Goal: Information Seeking & Learning: Learn about a topic

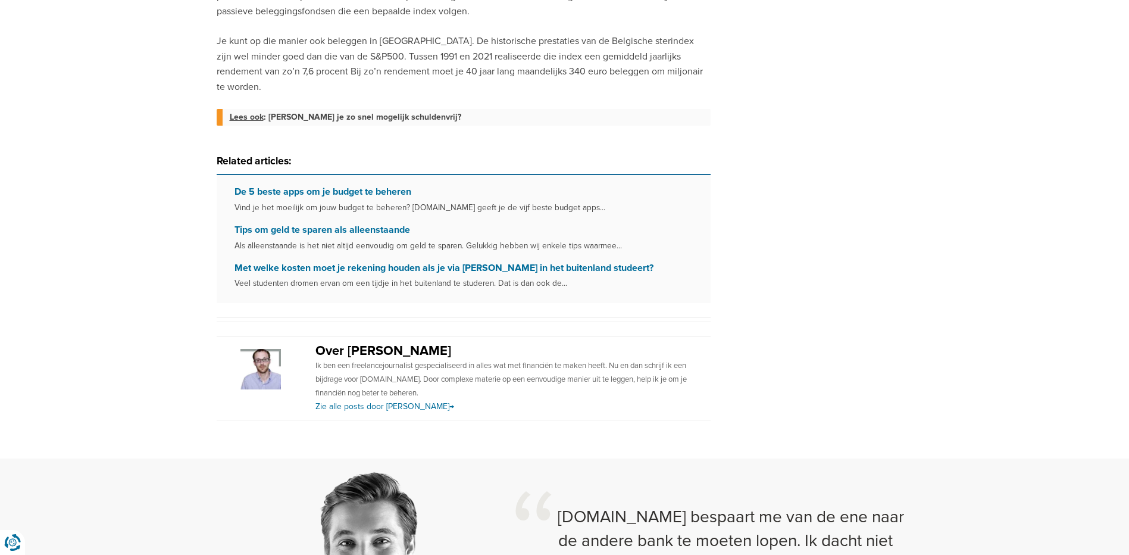
scroll to position [1190, 0]
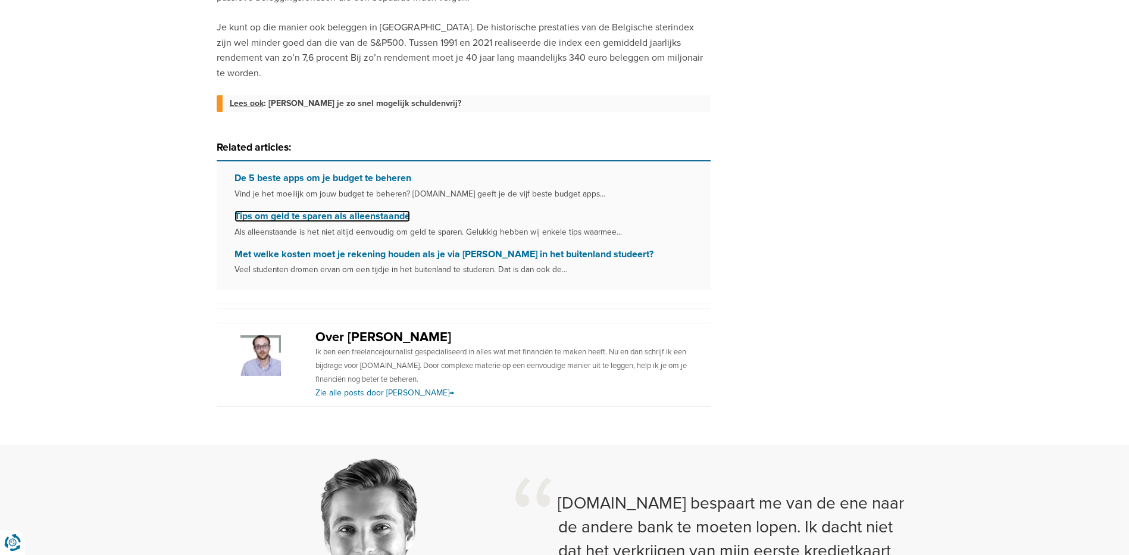
click at [342, 210] on link "Tips om geld te sparen als alleenstaande" at bounding box center [322, 216] width 176 height 12
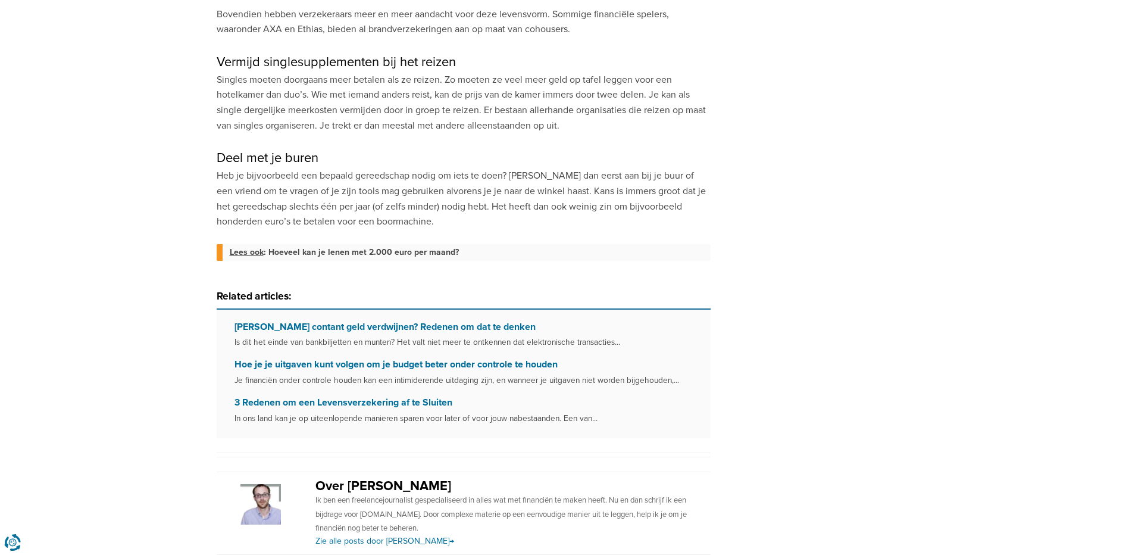
scroll to position [1131, 0]
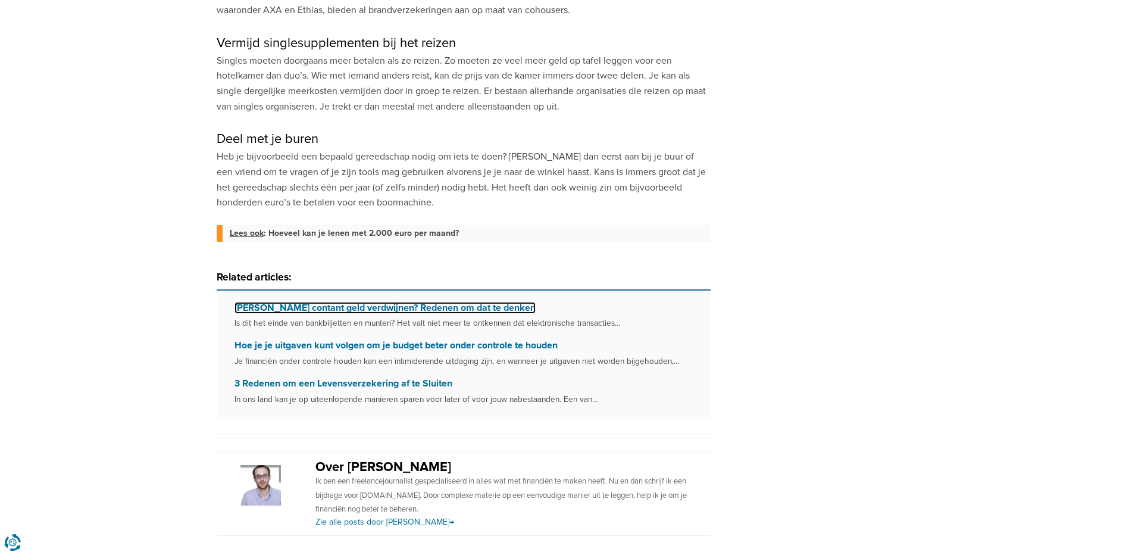
click at [457, 302] on link "Zal contant geld verdwijnen? Redenen om dat te denken" at bounding box center [384, 308] width 301 height 12
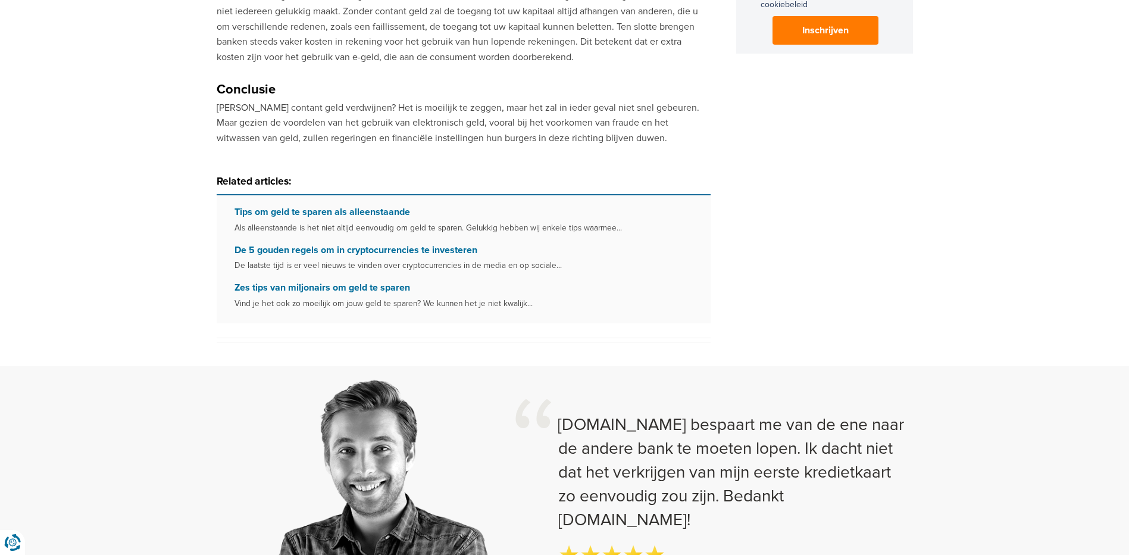
scroll to position [952, 0]
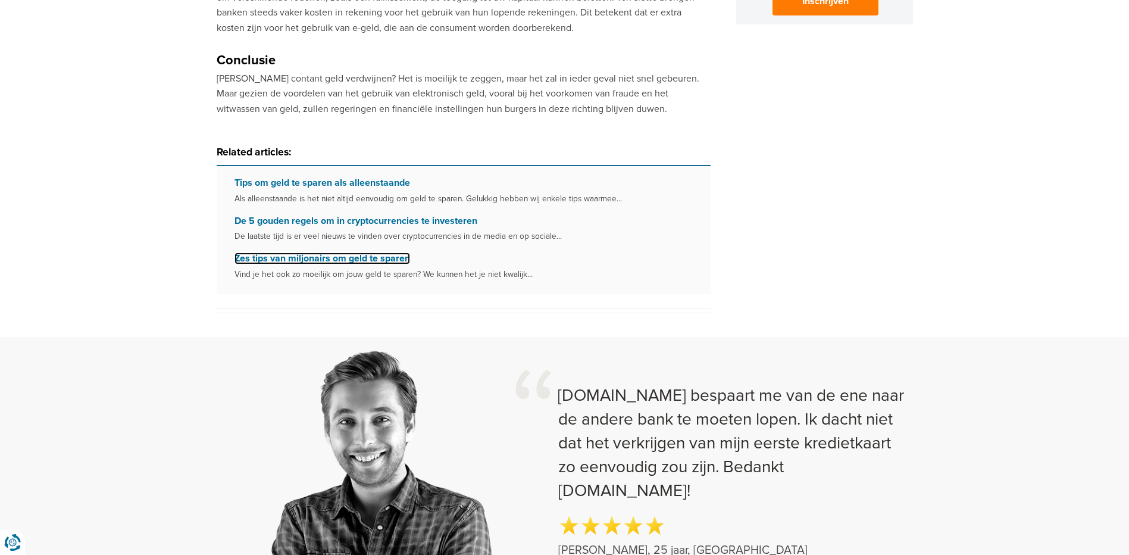
click at [379, 255] on link "Zes tips van miljonairs om geld te sparen" at bounding box center [322, 258] width 176 height 12
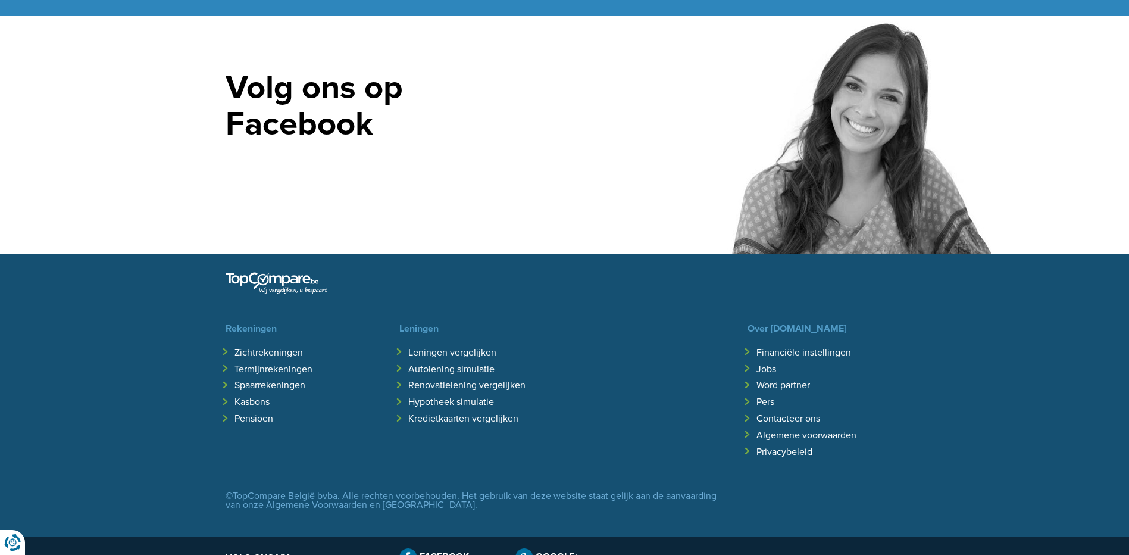
scroll to position [2764, 0]
